Goal: Navigation & Orientation: Find specific page/section

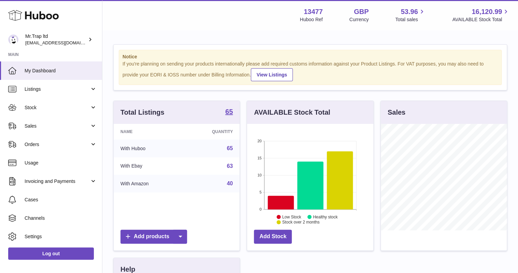
scroll to position [106, 126]
click at [31, 126] on span "Sales" at bounding box center [57, 126] width 65 height 6
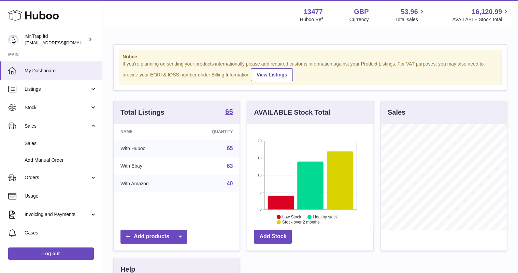
click at [37, 136] on link "Sales" at bounding box center [51, 143] width 102 height 17
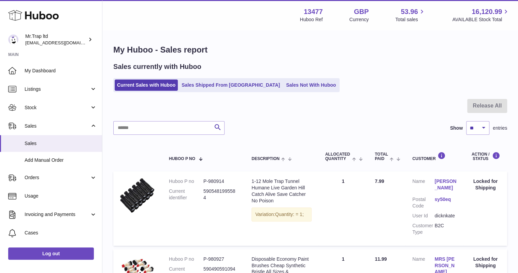
click at [284, 90] on link "Sales Not With Huboo" at bounding box center [311, 84] width 55 height 11
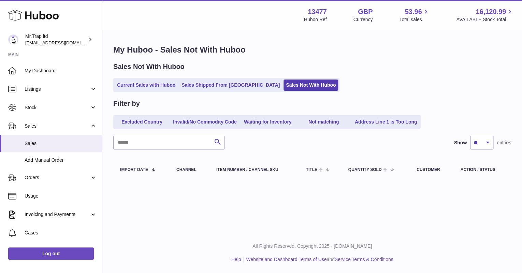
click at [166, 87] on link "Current Sales with Huboo" at bounding box center [146, 84] width 63 height 11
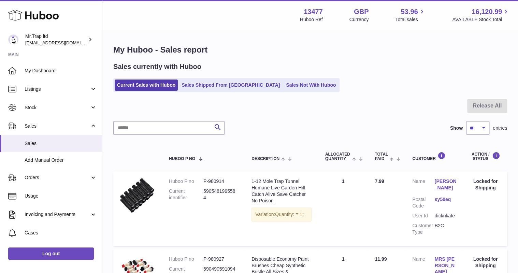
click at [50, 66] on link "My Dashboard" at bounding box center [51, 70] width 102 height 18
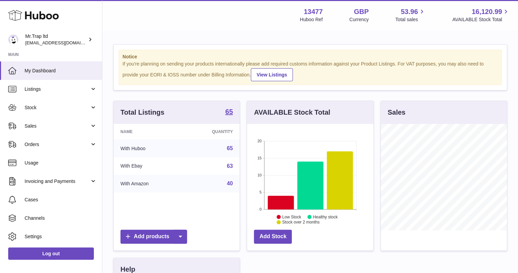
scroll to position [106, 126]
click at [33, 121] on link "Sales" at bounding box center [51, 126] width 102 height 18
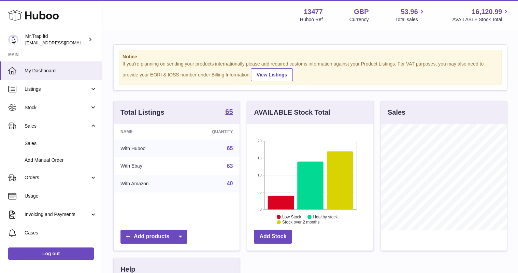
click at [38, 141] on span "Sales" at bounding box center [61, 143] width 72 height 6
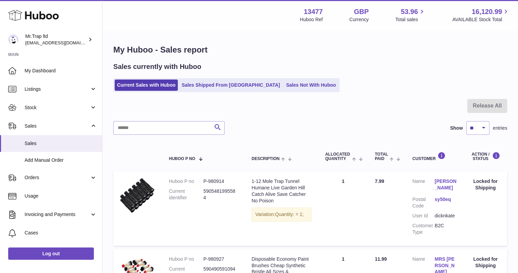
click at [46, 175] on span "Orders" at bounding box center [57, 177] width 65 height 6
click at [42, 179] on span "Orders" at bounding box center [57, 177] width 65 height 6
click at [46, 68] on span "My Dashboard" at bounding box center [61, 71] width 72 height 6
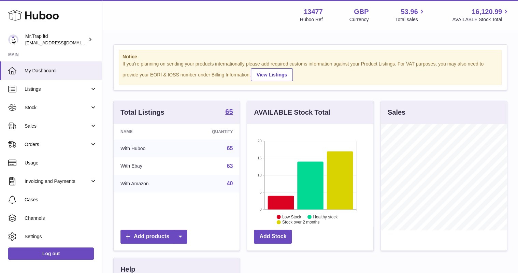
scroll to position [106, 126]
